Goal: Find specific page/section: Find specific page/section

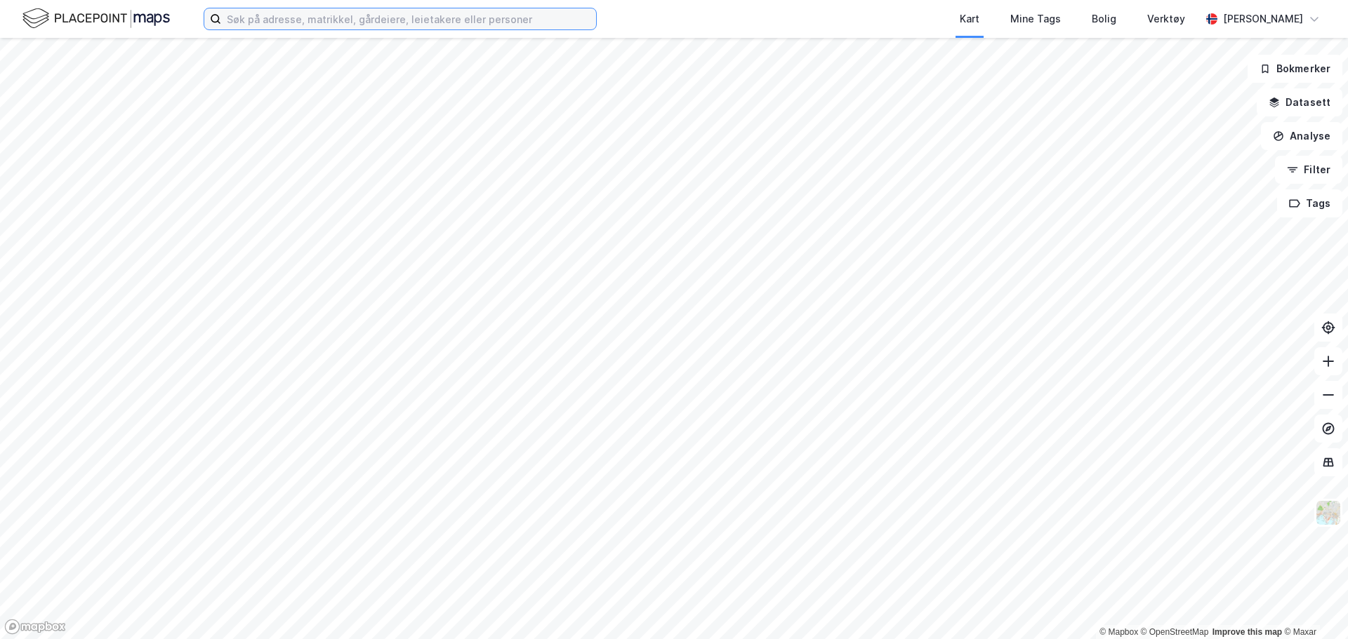
click at [339, 26] on input at bounding box center [408, 18] width 375 height 21
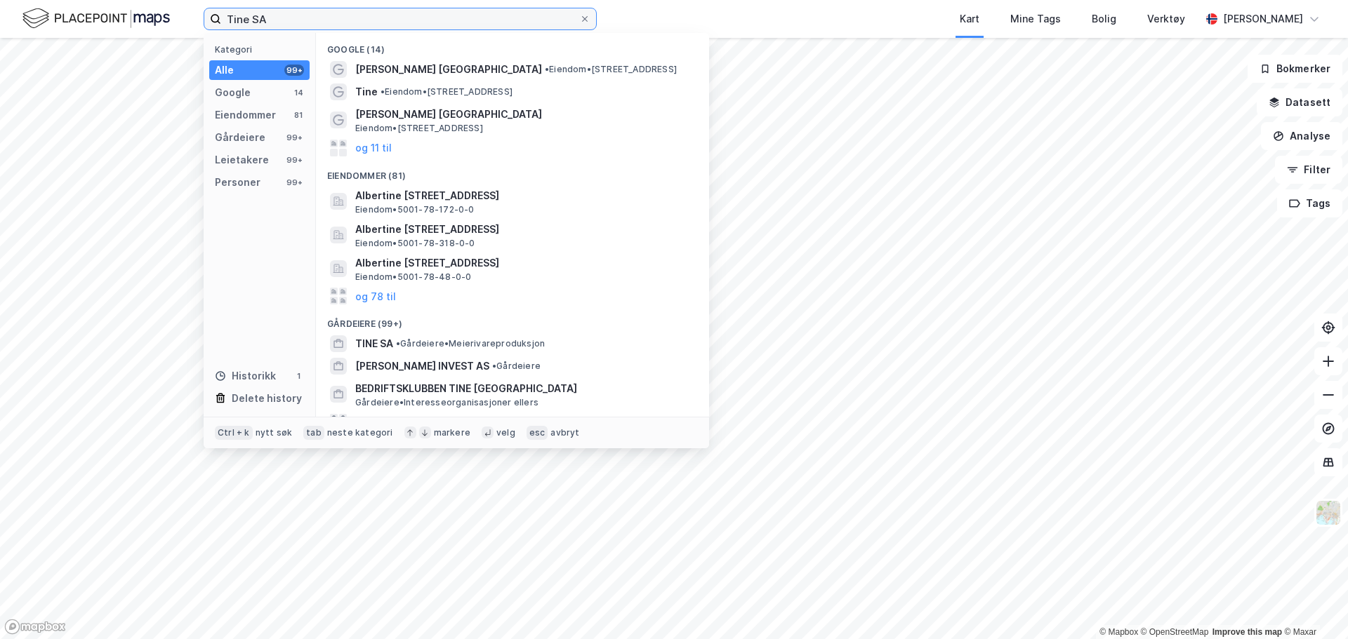
type input "Tine SA"
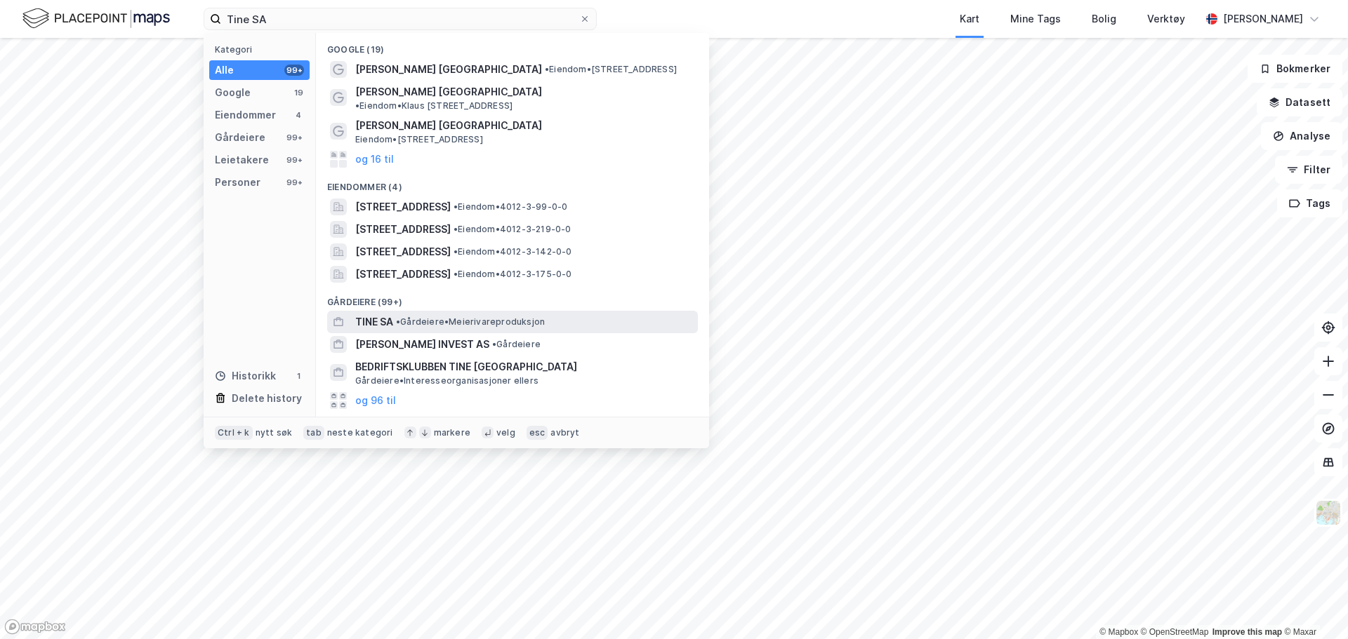
click at [445, 317] on span "• Gårdeiere • Meierivareproduksjon" at bounding box center [470, 322] width 149 height 11
